Goal: Find specific page/section: Find specific page/section

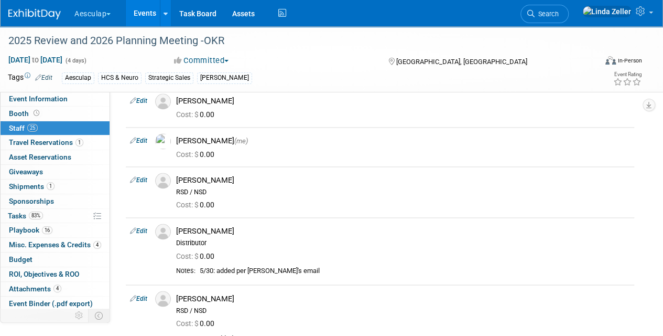
click at [559, 13] on span "Search" at bounding box center [547, 14] width 24 height 8
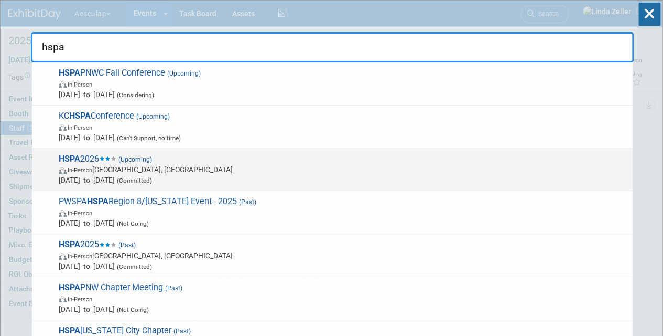
type input "hspa"
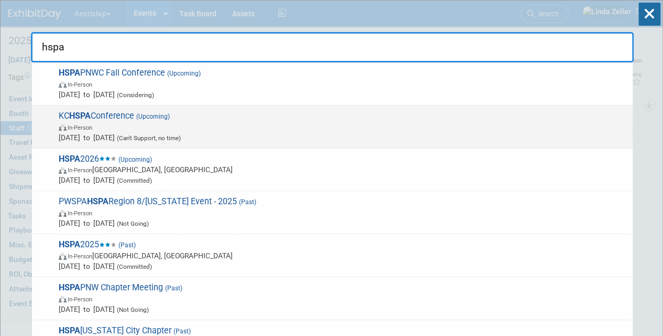
drag, startPoint x: 126, startPoint y: 164, endPoint x: 242, endPoint y: 146, distance: 116.7
click at [242, 146] on div "HSPA PNWC Fall Conference (Upcoming) In-Person Oct 11, 2025 to Oct 11, 2025 (Co…" at bounding box center [332, 204] width 603 height 285
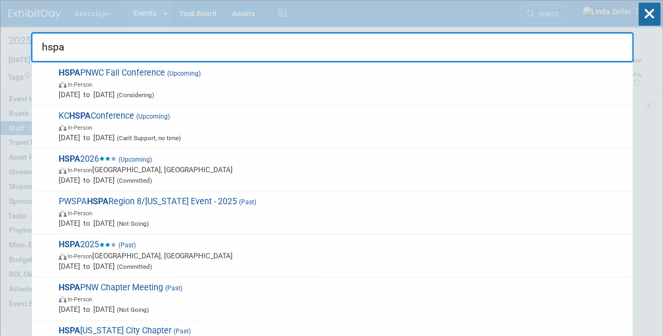
drag, startPoint x: 431, startPoint y: 45, endPoint x: 2, endPoint y: 29, distance: 428.7
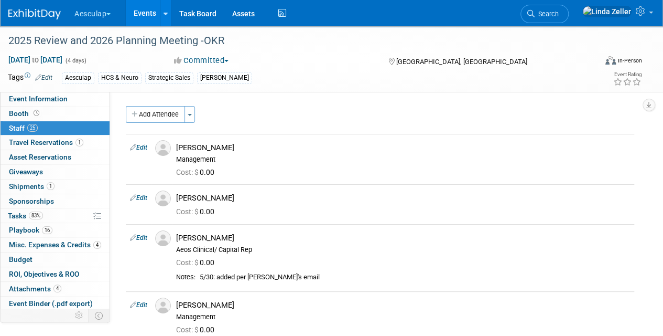
click at [568, 18] on link "Search" at bounding box center [545, 14] width 48 height 18
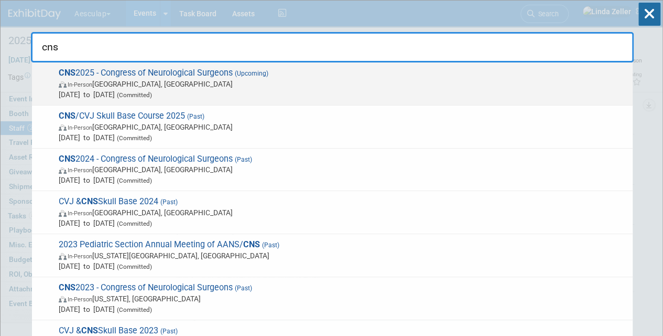
type input "cns"
click at [115, 74] on span "CNS 2025 - Congress of Neurological Surgeons (Upcoming) In-Person Los Angeles, …" at bounding box center [342, 84] width 572 height 32
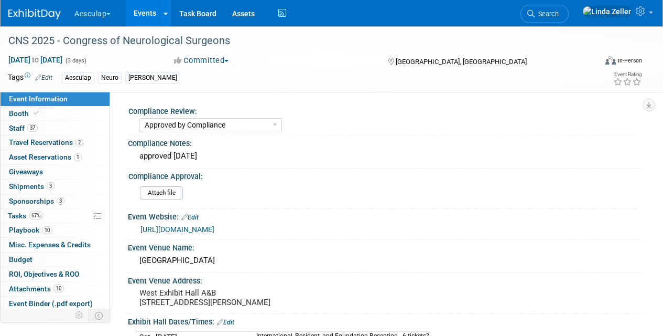
select select "Approved by Compliance"
select select "Neuro"
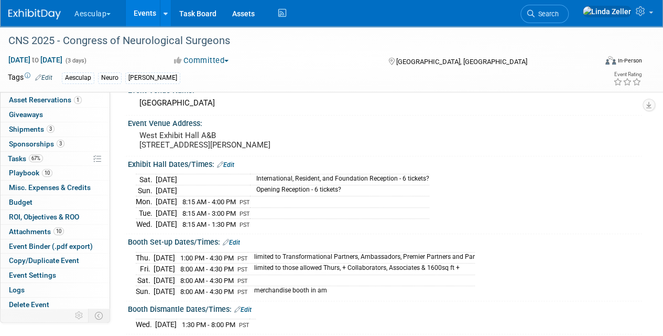
scroll to position [210, 0]
